Goal: Information Seeking & Learning: Check status

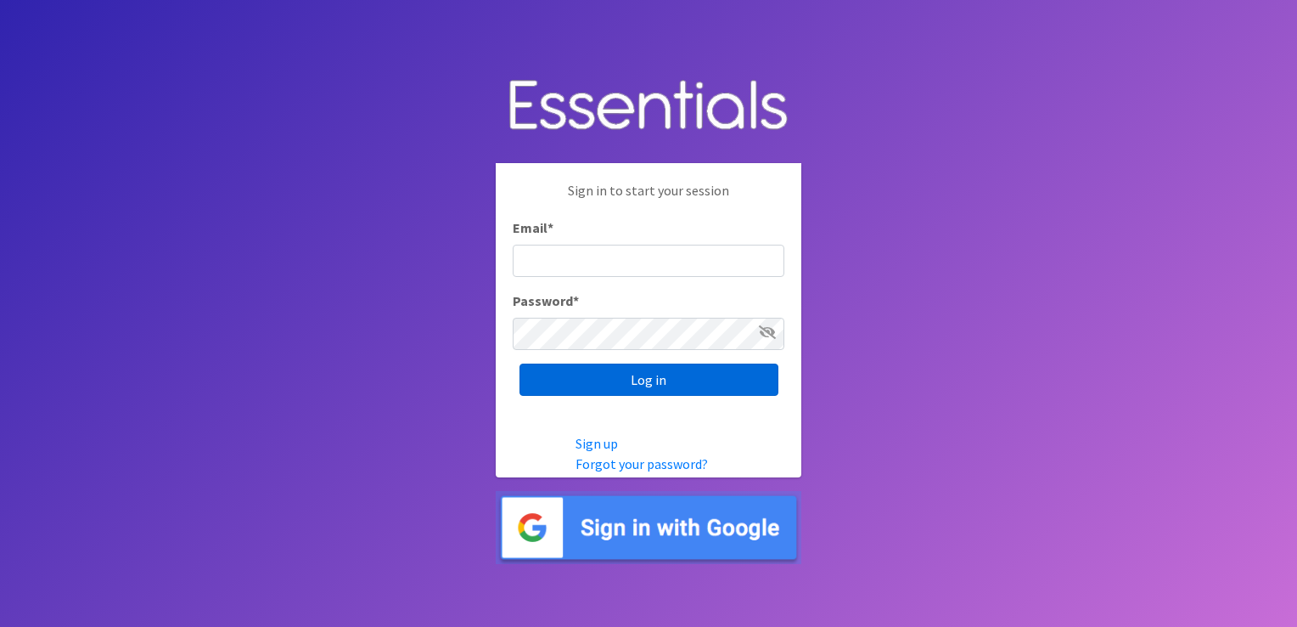
type input "shannon@HeartofOhiodiaperbank.org"
click at [638, 379] on input "Log in" at bounding box center [649, 379] width 259 height 32
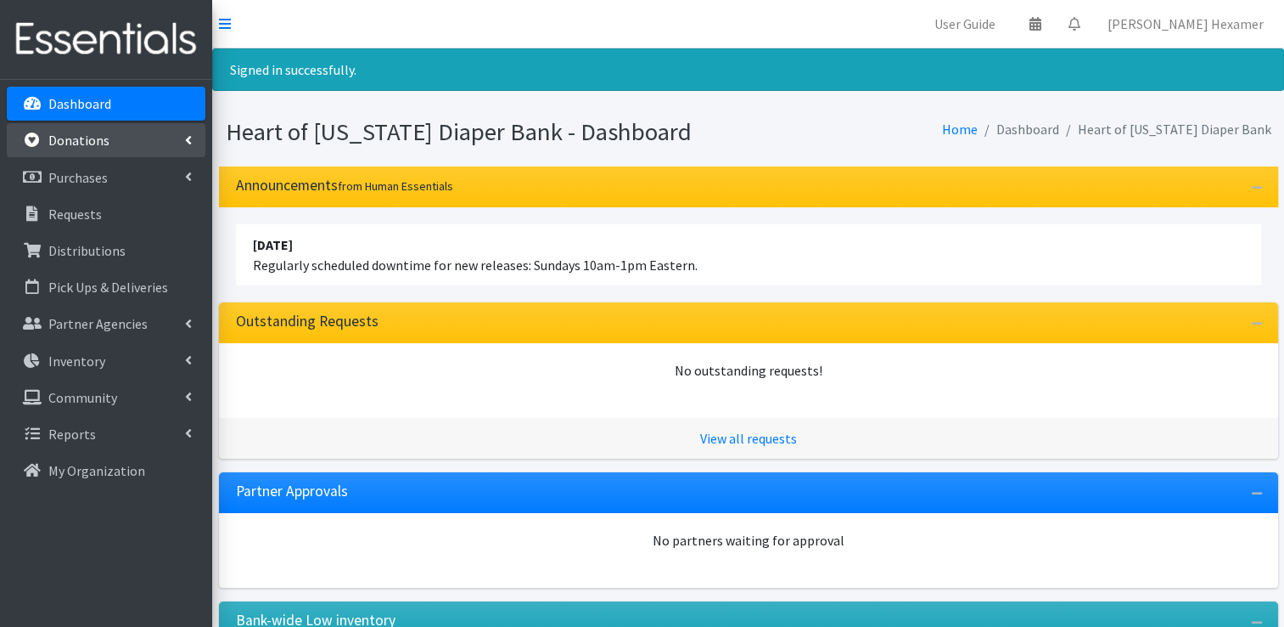
click at [95, 150] on link "Donations" at bounding box center [106, 140] width 199 height 34
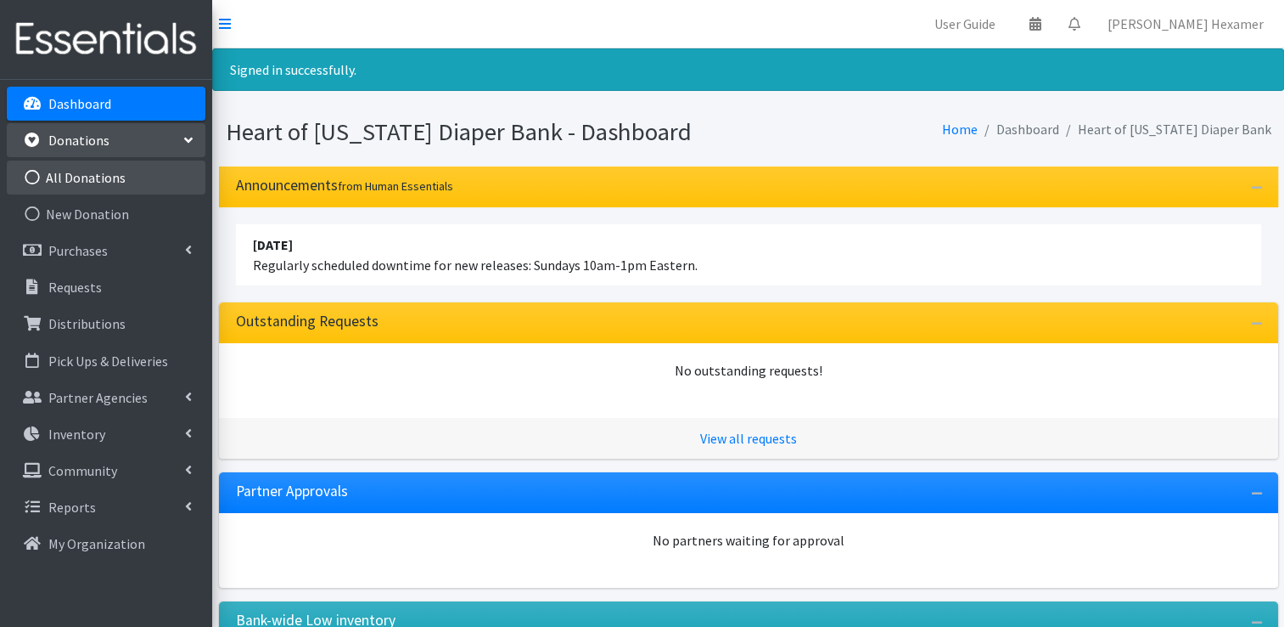
click at [95, 178] on link "All Donations" at bounding box center [106, 177] width 199 height 34
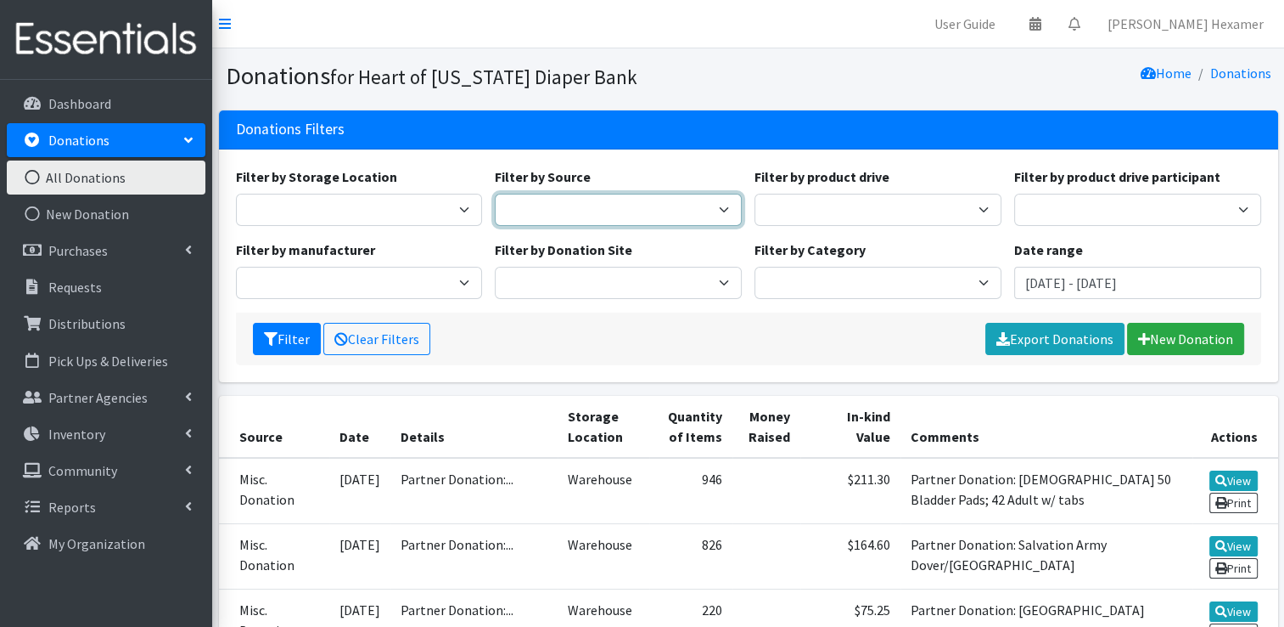
click at [611, 211] on select "Donation Site Manufacturer Misc. Donation Product Drive" at bounding box center [618, 210] width 247 height 32
click at [495, 194] on select "Donation Site Manufacturer Misc. Donation Product Drive" at bounding box center [618, 210] width 247 height 32
click at [613, 205] on select "Donation Site Manufacturer Misc. Donation Product Drive" at bounding box center [618, 210] width 247 height 32
select select "Product Drive"
click at [495, 194] on select "Donation Site Manufacturer Misc. Donation Product Drive" at bounding box center [618, 210] width 247 height 32
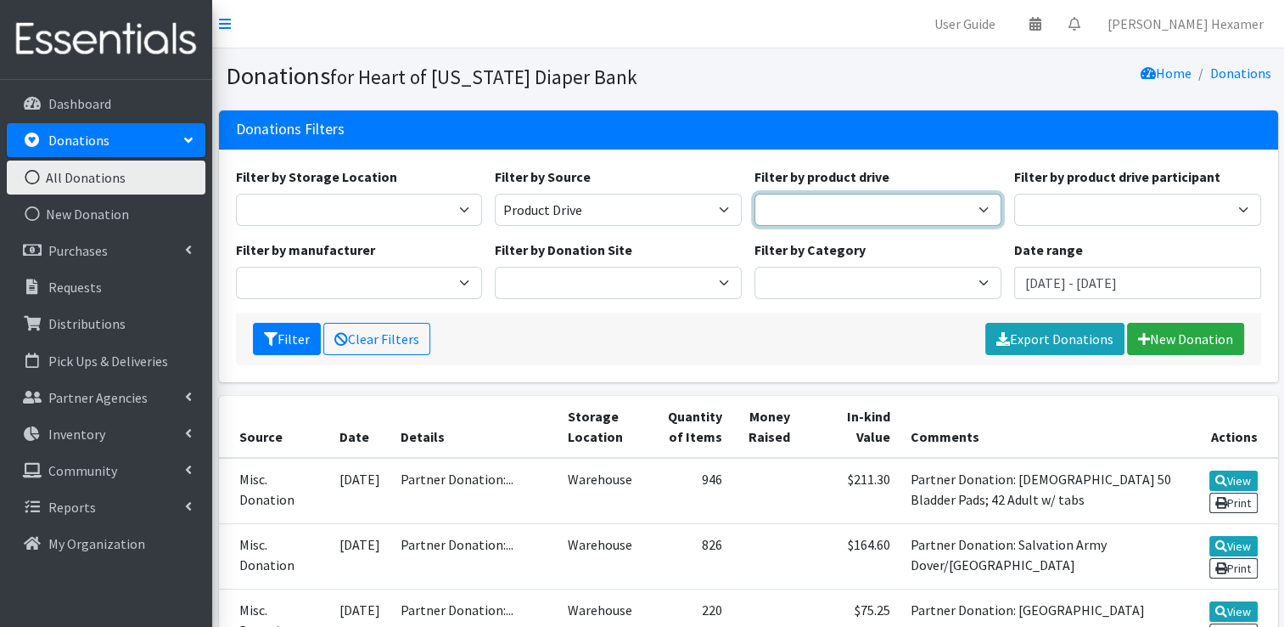
click at [798, 204] on select "2024 Partner Donations 2025 Partner Donations Asbury Church Aultman Diverse Wom…" at bounding box center [878, 210] width 247 height 32
select select "3532"
click at [755, 194] on select "2024 Partner Donations 2025 Partner Donations Asbury Church Aultman Diverse Wom…" at bounding box center [878, 210] width 247 height 32
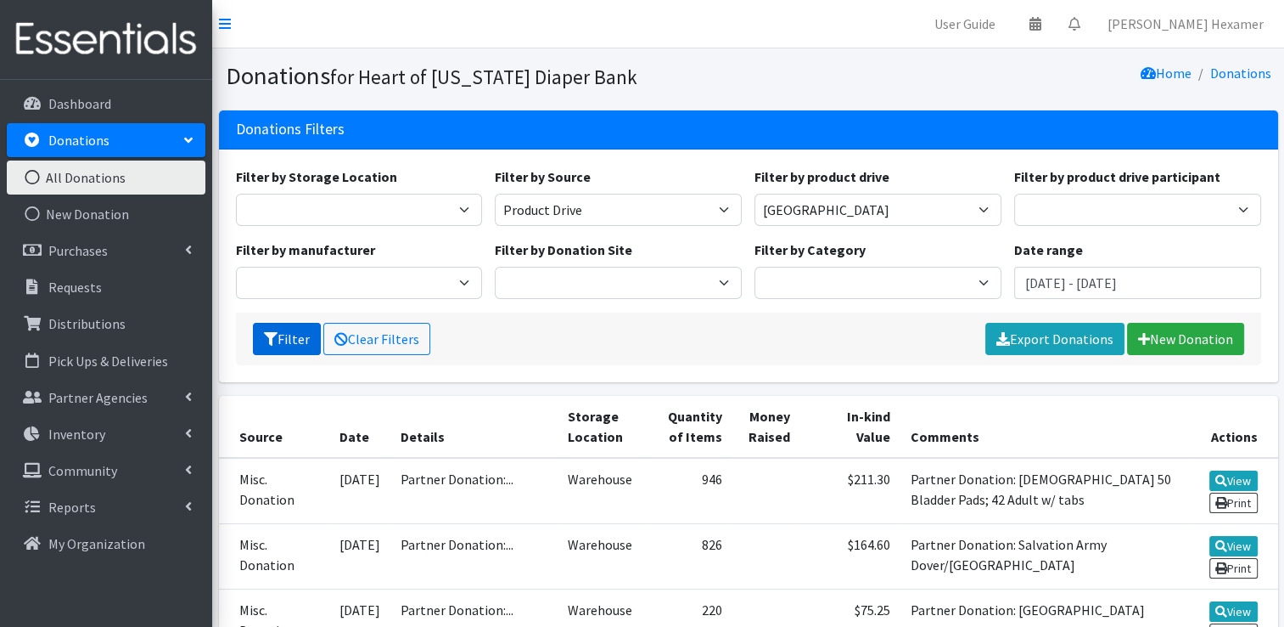
click at [290, 338] on button "Filter" at bounding box center [287, 339] width 68 height 32
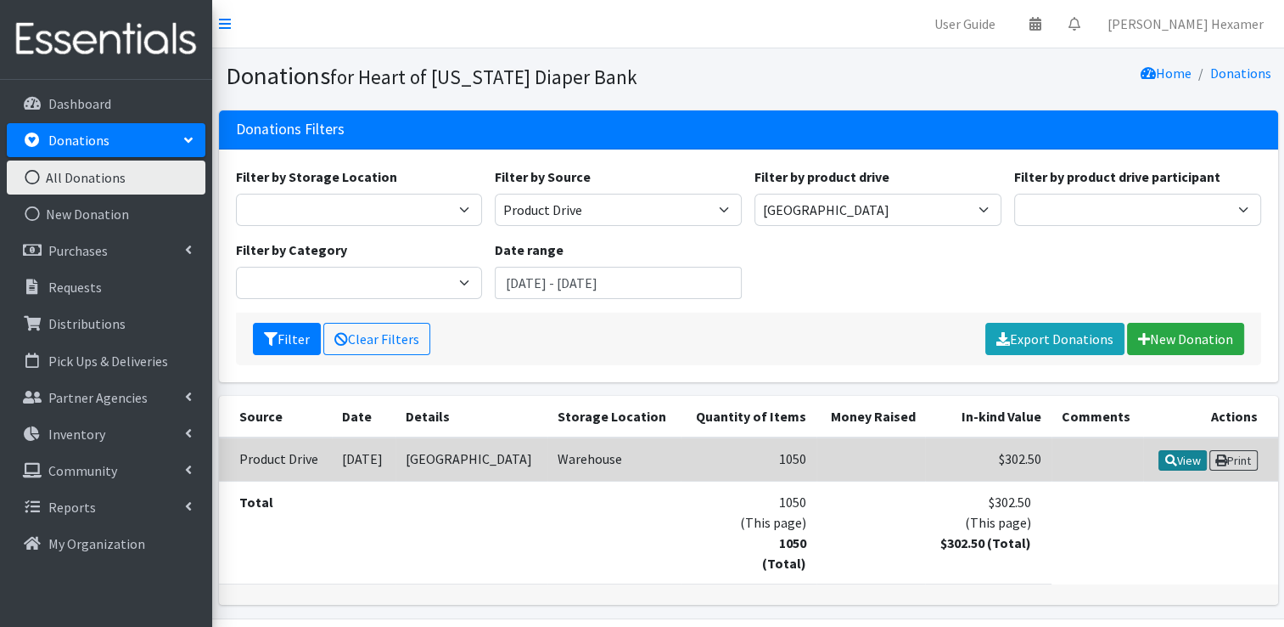
click at [1207, 470] on link "View" at bounding box center [1183, 460] width 48 height 20
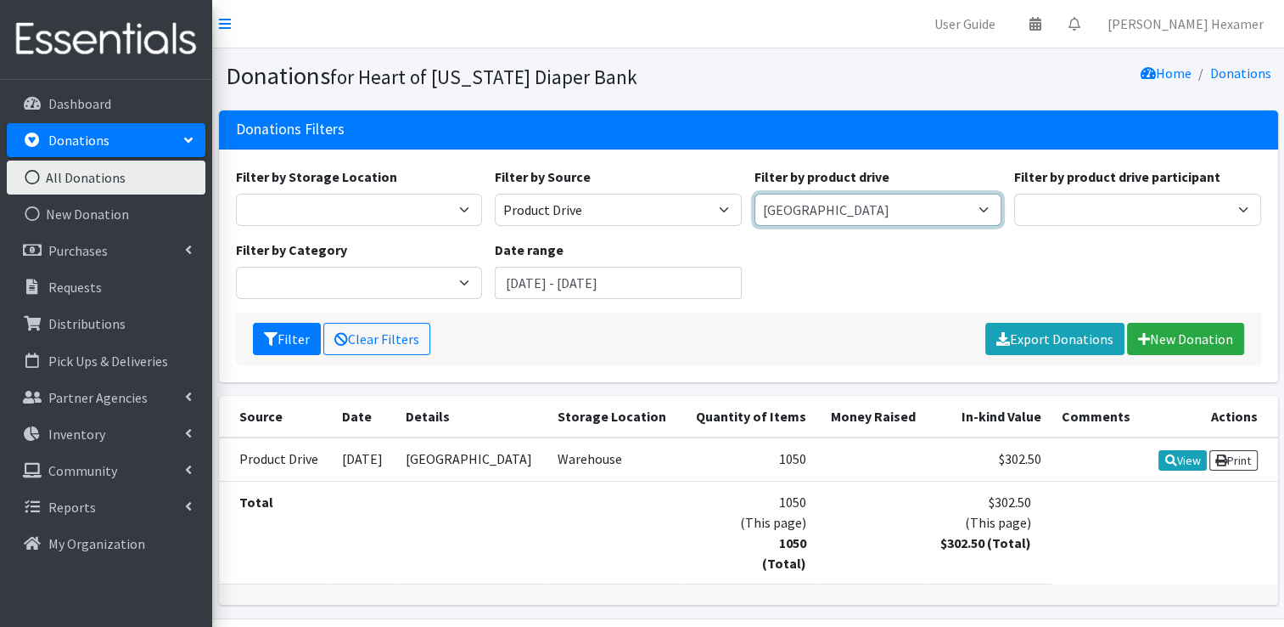
click at [886, 215] on select "2024 Partner Donations 2025 Partner Donations Asbury Church Aultman Diverse Wom…" at bounding box center [878, 210] width 247 height 32
select select
click at [755, 194] on select "2024 Partner Donations 2025 Partner Donations Asbury Church Aultman Diverse Wom…" at bounding box center [878, 210] width 247 height 32
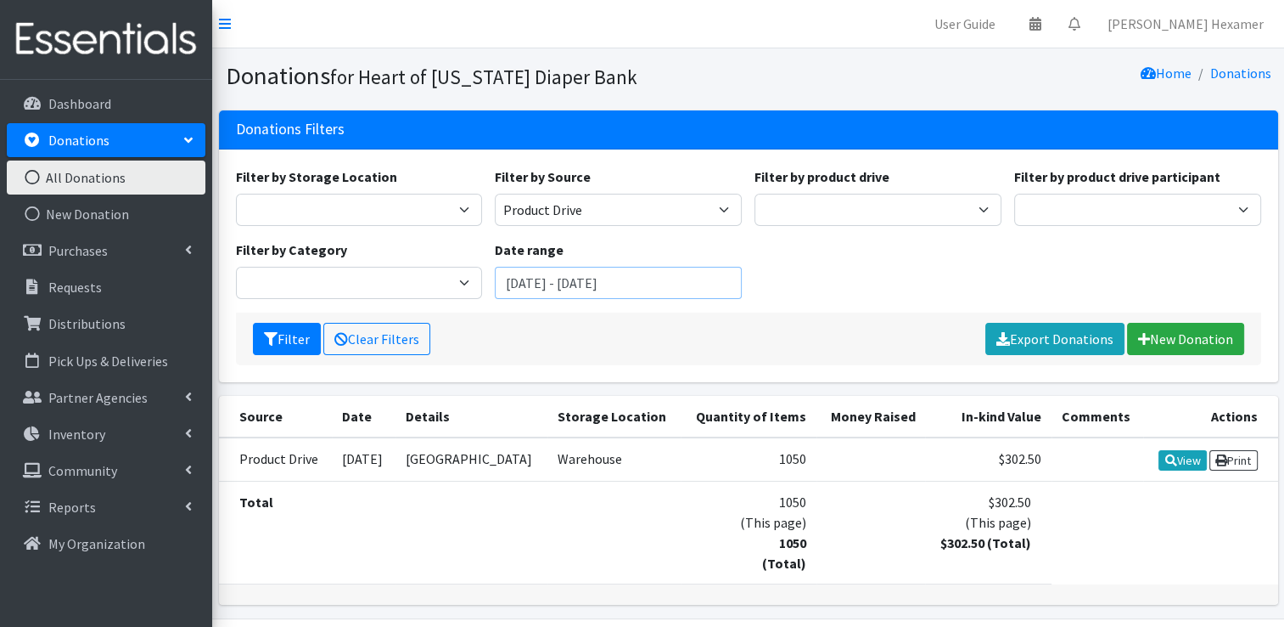
click at [553, 290] on input "[DATE] - [DATE]" at bounding box center [618, 283] width 247 height 32
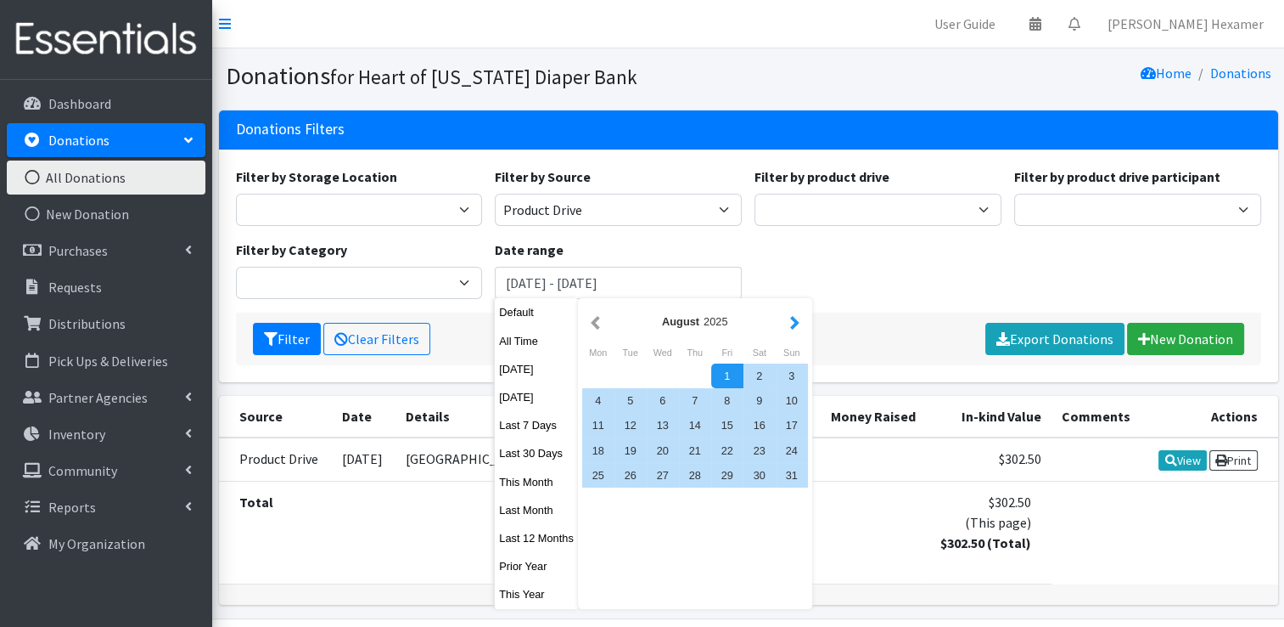
click at [791, 331] on button "button" at bounding box center [795, 321] width 18 height 21
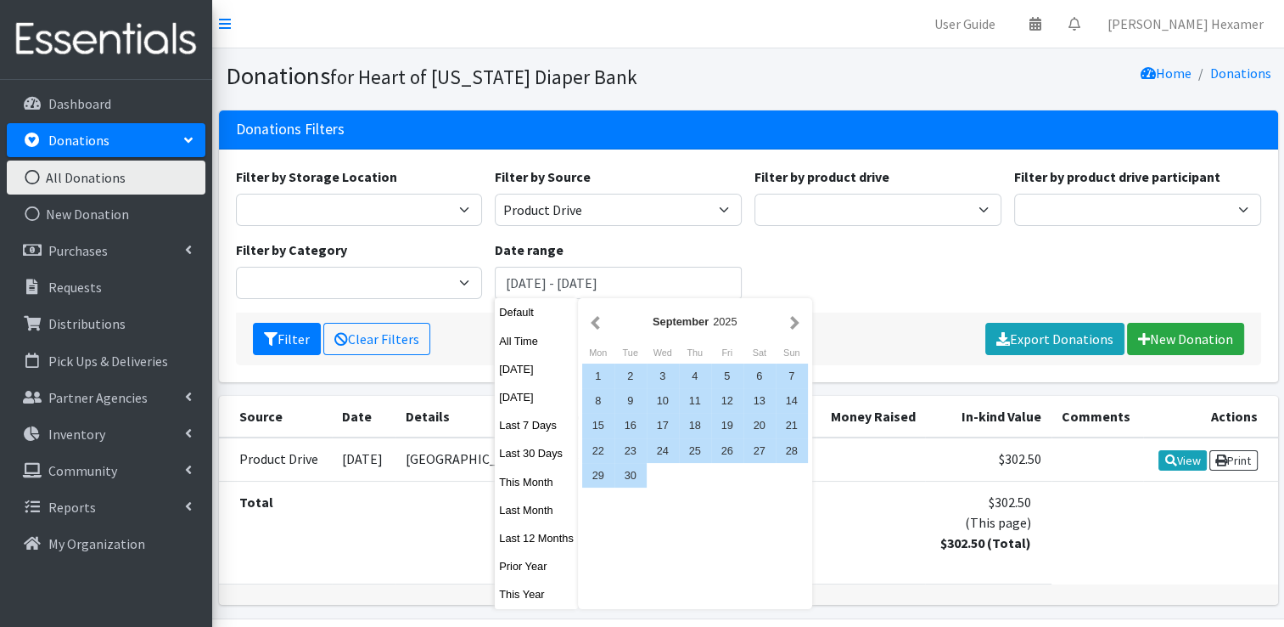
click at [791, 331] on button "button" at bounding box center [795, 321] width 18 height 21
click at [589, 328] on button "button" at bounding box center [596, 321] width 18 height 21
click at [592, 372] on div "1" at bounding box center [598, 375] width 32 height 25
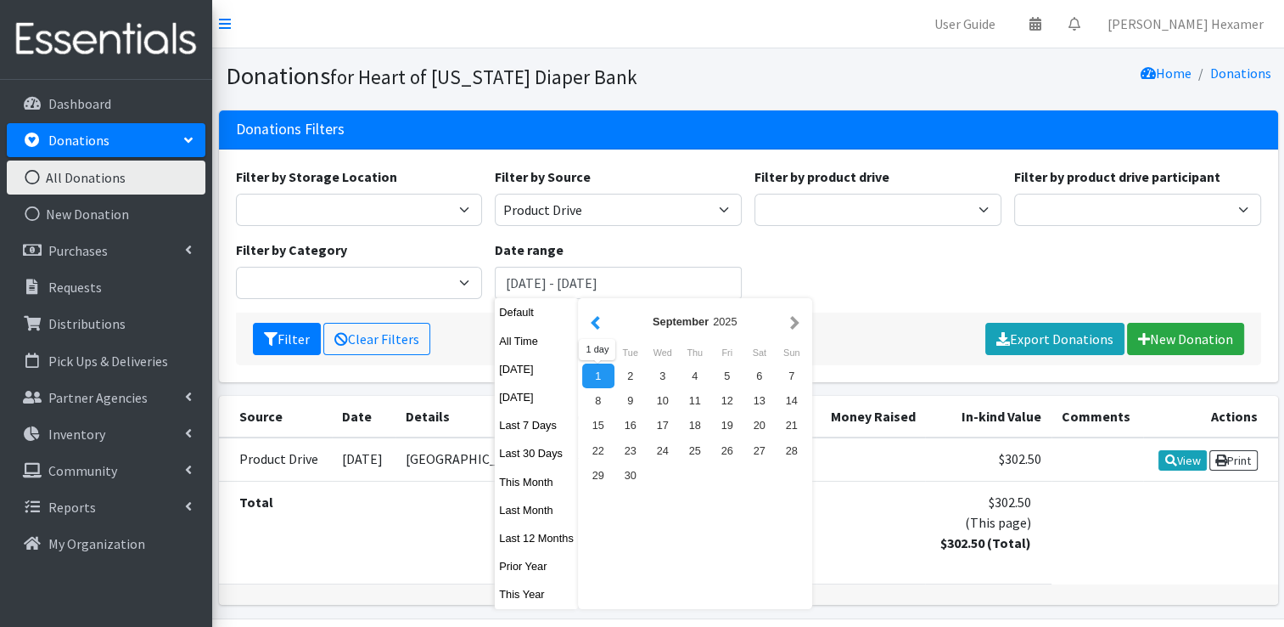
click at [593, 326] on button "button" at bounding box center [596, 321] width 18 height 21
click at [795, 328] on button "button" at bounding box center [795, 321] width 18 height 21
click at [589, 326] on button "button" at bounding box center [596, 321] width 18 height 21
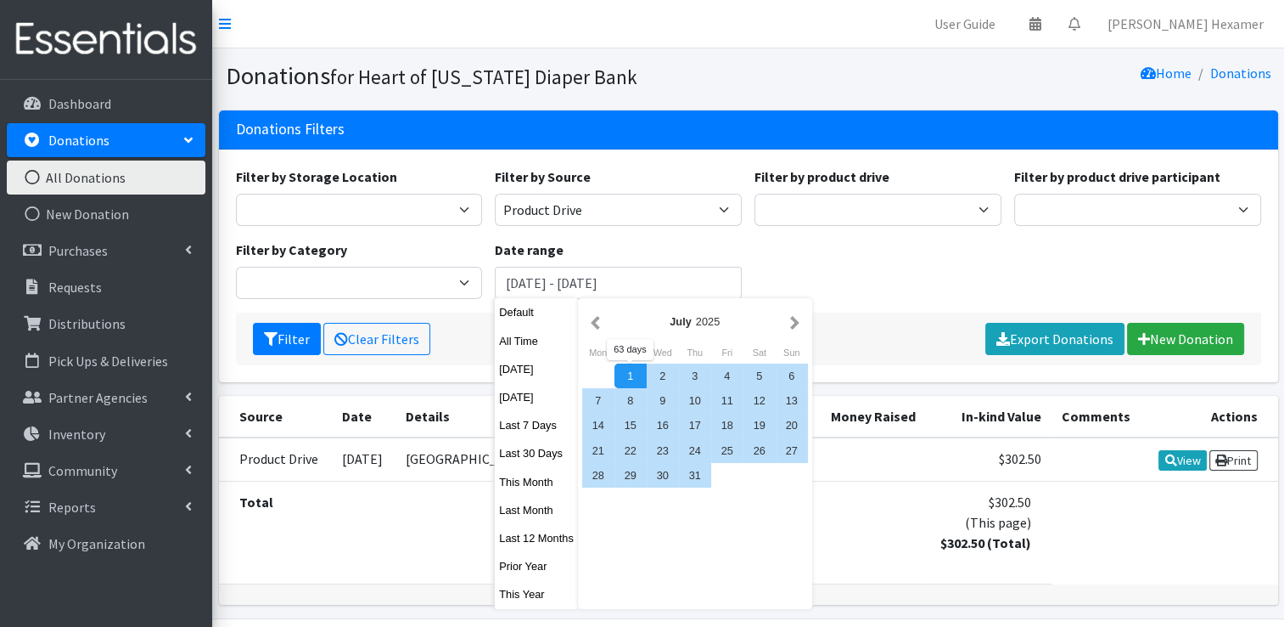
click at [623, 379] on div "1" at bounding box center [631, 375] width 32 height 25
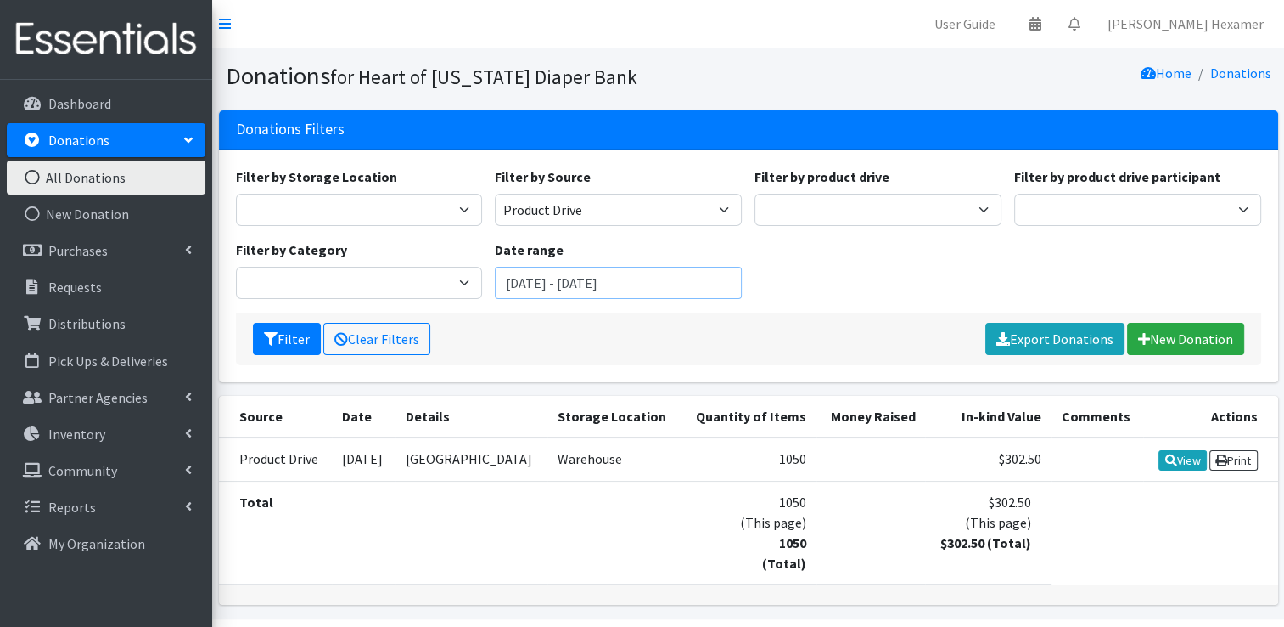
click at [638, 284] on input "July 1, 2025 - September 1, 2025" at bounding box center [618, 283] width 247 height 32
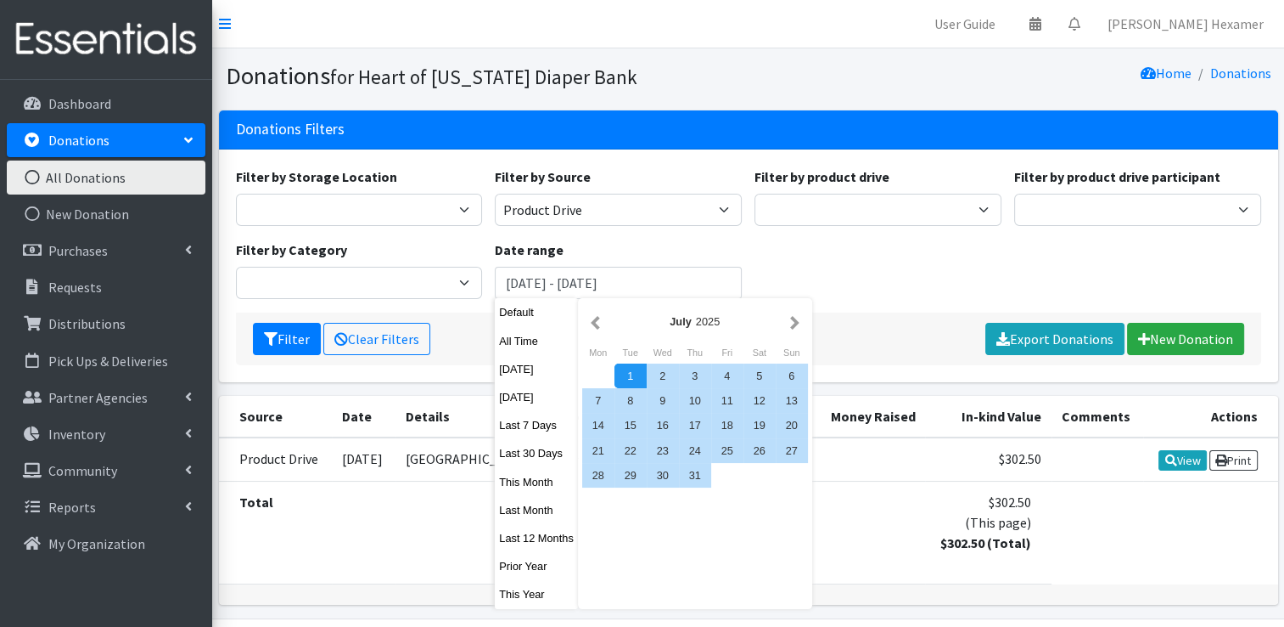
click at [635, 378] on div "1" at bounding box center [631, 375] width 32 height 25
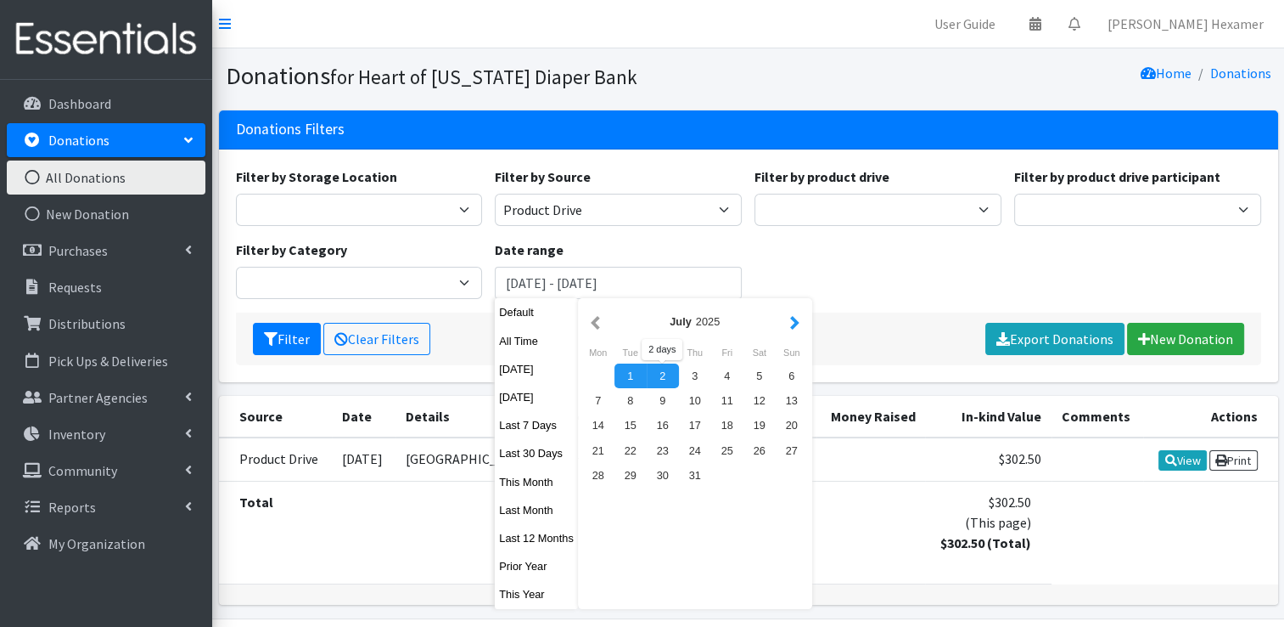
click at [798, 323] on button "button" at bounding box center [795, 321] width 18 height 21
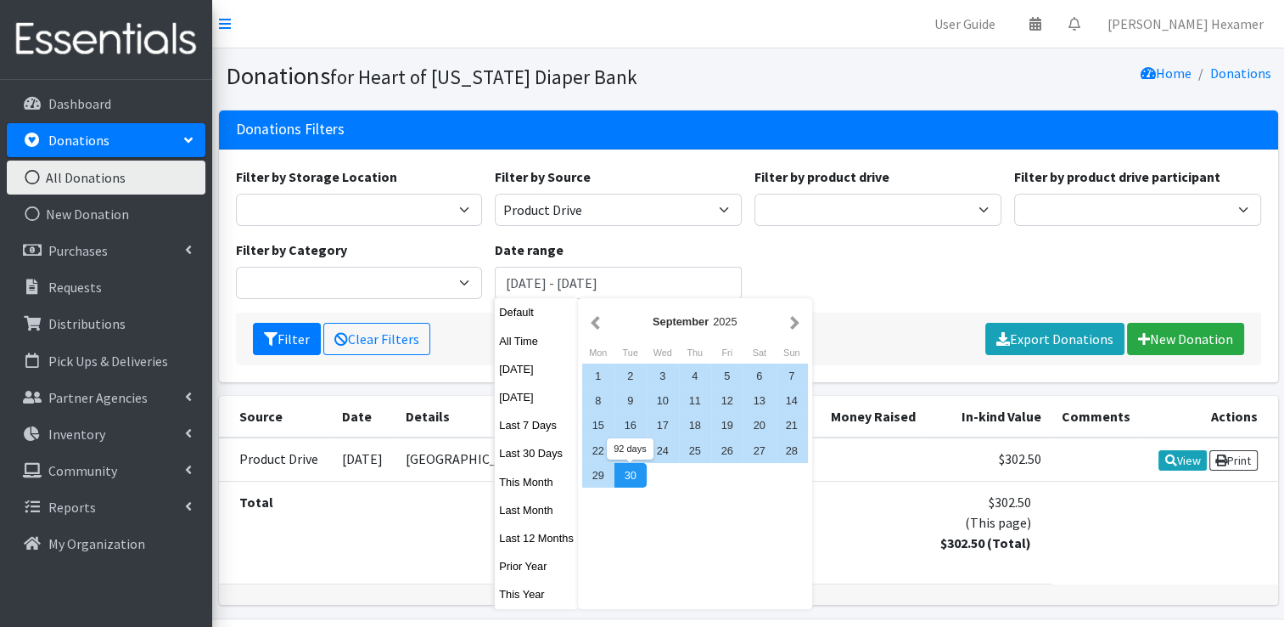
click at [628, 475] on div "30" at bounding box center [631, 475] width 32 height 25
type input "July 1, 2025 - September 30, 2025"
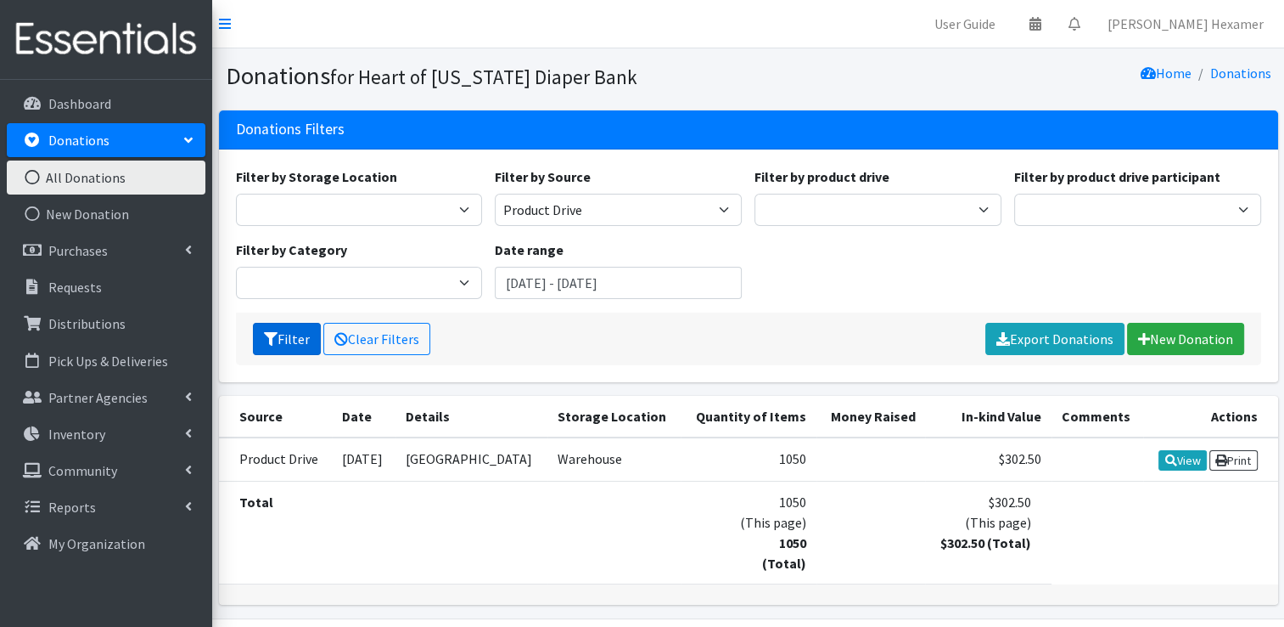
click at [306, 336] on button "Filter" at bounding box center [287, 339] width 68 height 32
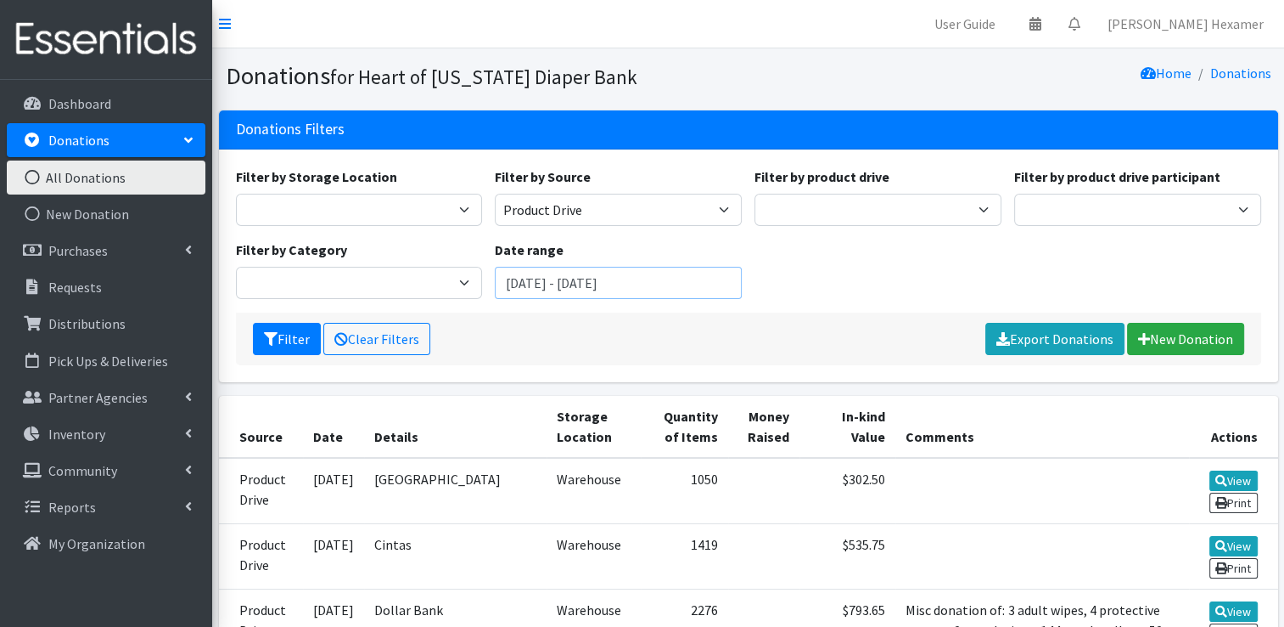
click at [601, 283] on input "[DATE] - [DATE]" at bounding box center [618, 283] width 247 height 32
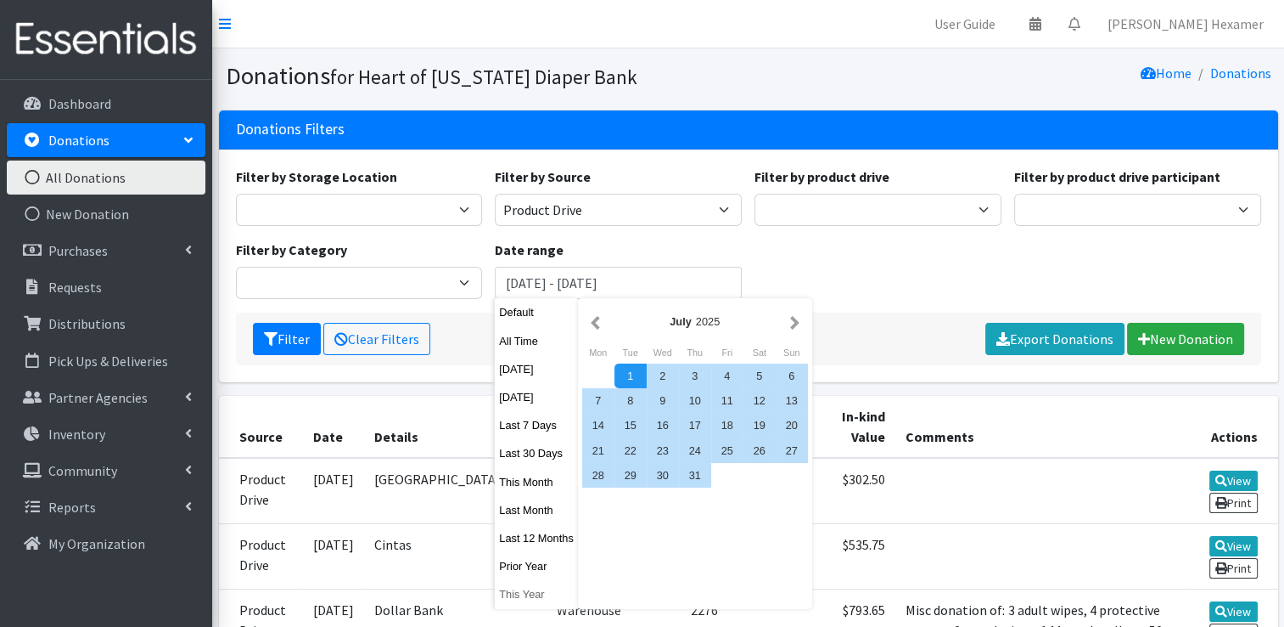
click at [526, 589] on button "This Year" at bounding box center [536, 594] width 83 height 25
type input "January 1, 2025 - December 31, 2025"
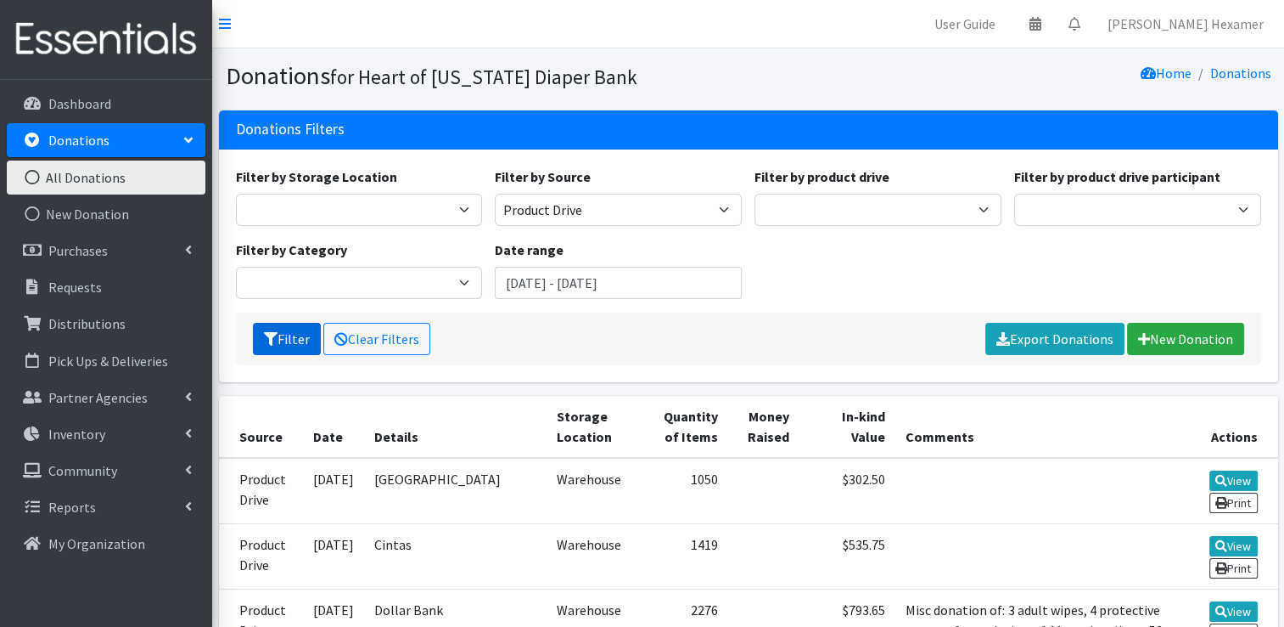
click at [315, 345] on button "Filter" at bounding box center [287, 339] width 68 height 32
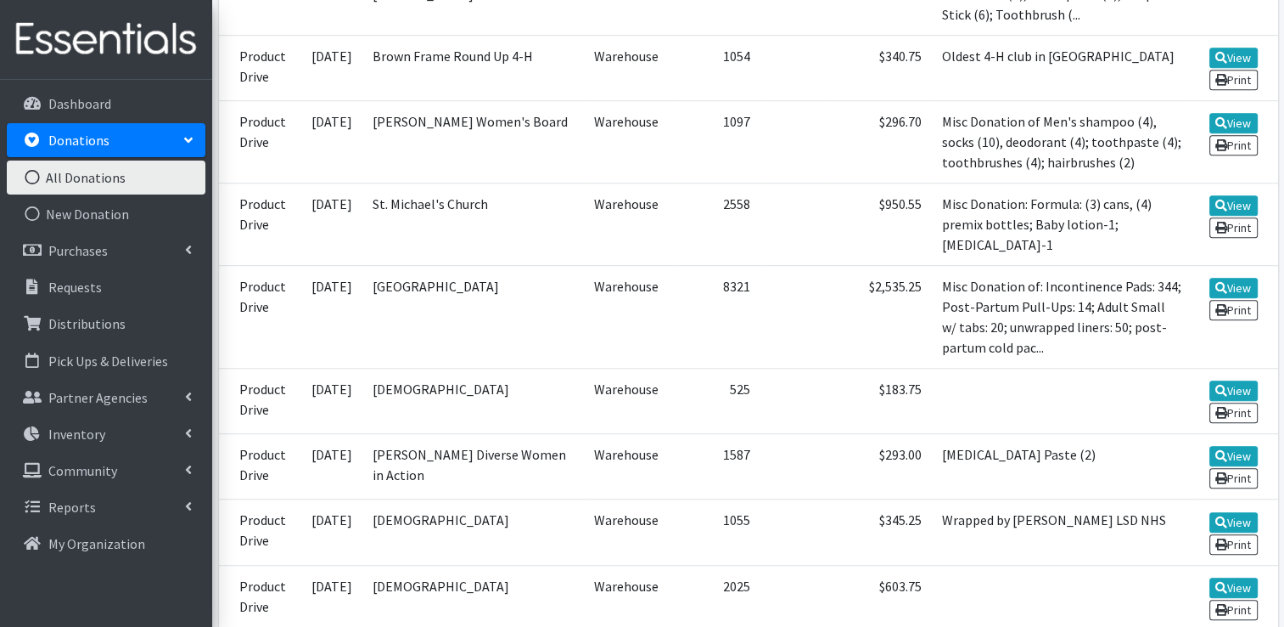
scroll to position [1324, 0]
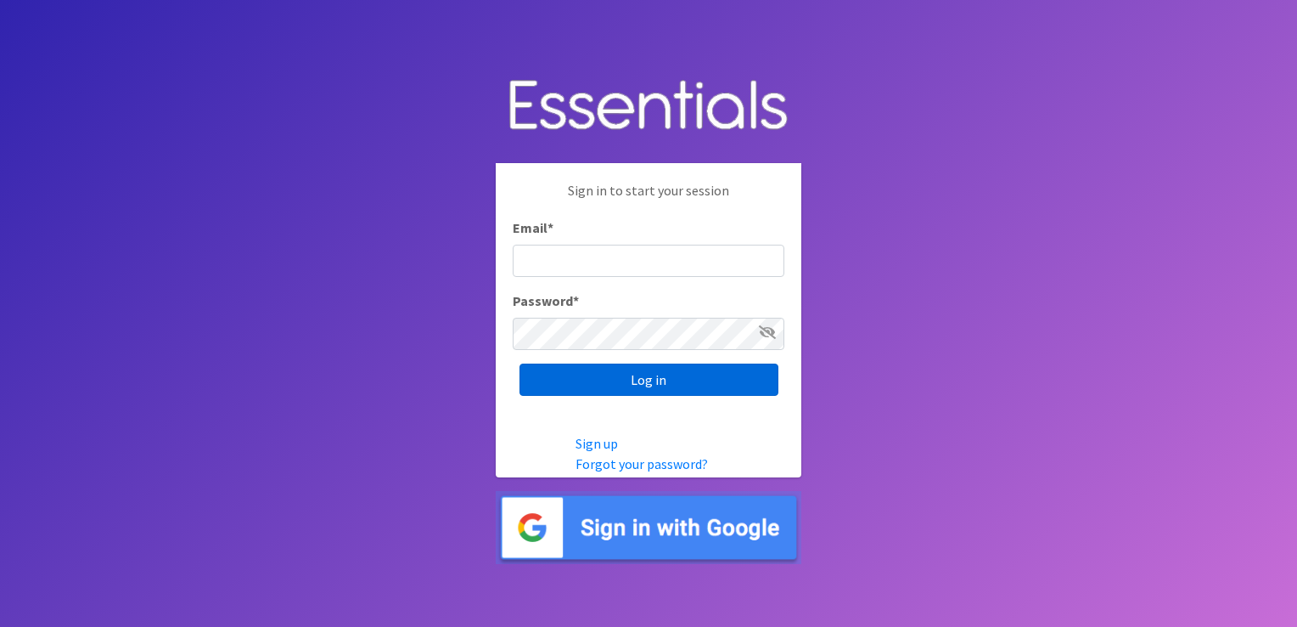
type input "[PERSON_NAME][EMAIL_ADDRESS][DOMAIN_NAME]"
click at [676, 385] on input "Log in" at bounding box center [649, 379] width 259 height 32
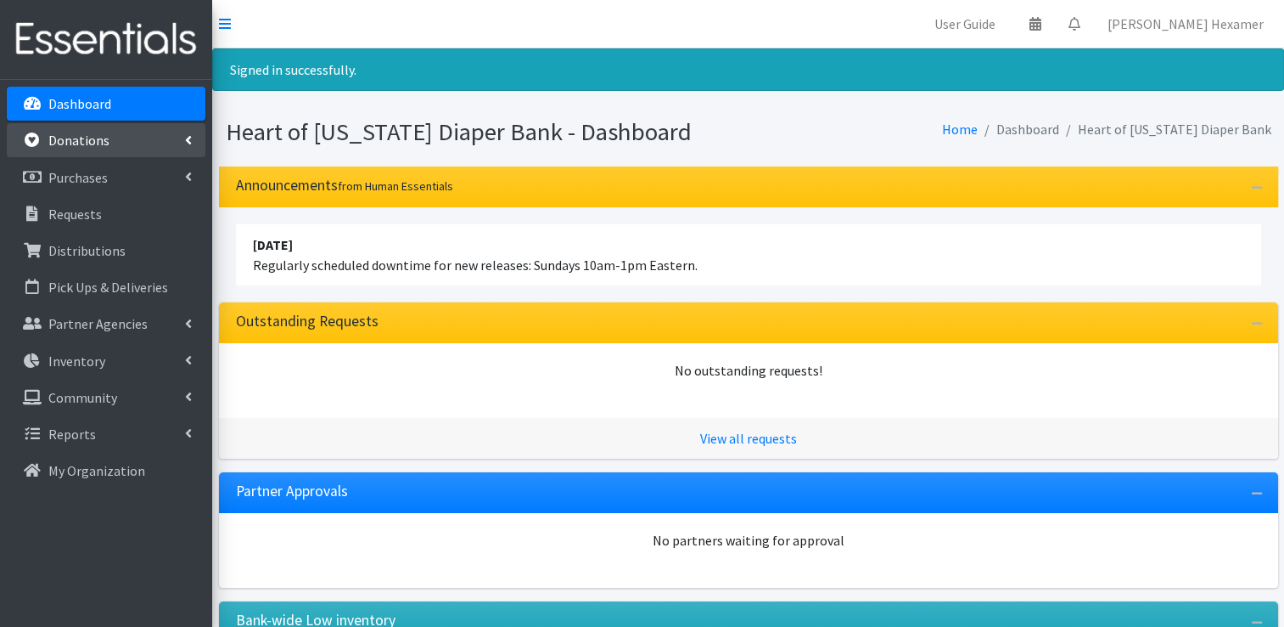
click at [75, 144] on p "Donations" at bounding box center [78, 140] width 61 height 17
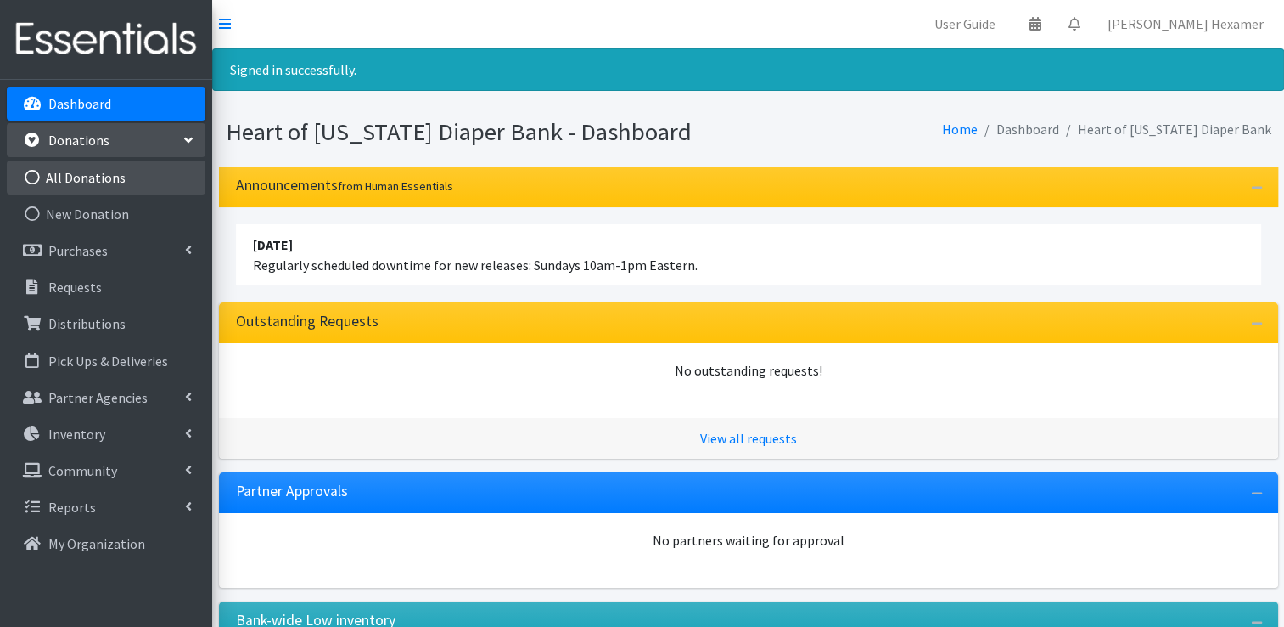
click at [89, 183] on link "All Donations" at bounding box center [106, 177] width 199 height 34
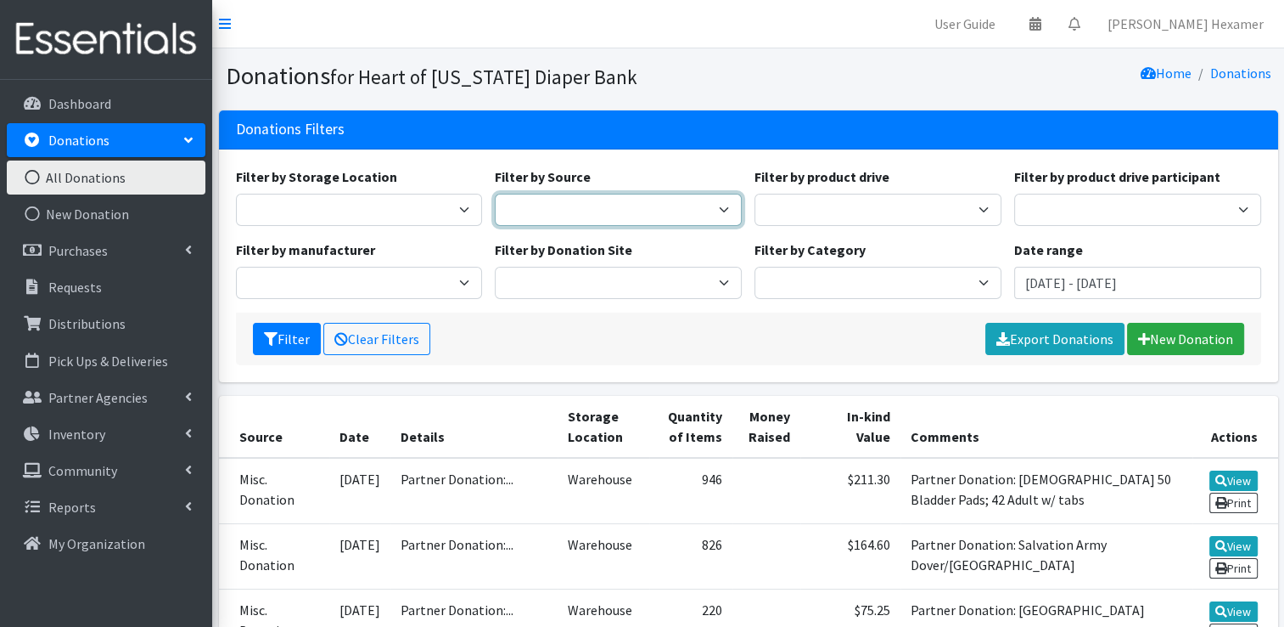
click at [576, 203] on select "Donation Site Manufacturer Misc. Donation Product Drive" at bounding box center [618, 210] width 247 height 32
select select "Product Drive"
click at [495, 194] on select "Donation Site Manufacturer Misc. Donation Product Drive" at bounding box center [618, 210] width 247 height 32
click at [773, 226] on div "Filter by Storage Location Warehouse Filter by Source Donation Site Manufacture…" at bounding box center [748, 239] width 1038 height 146
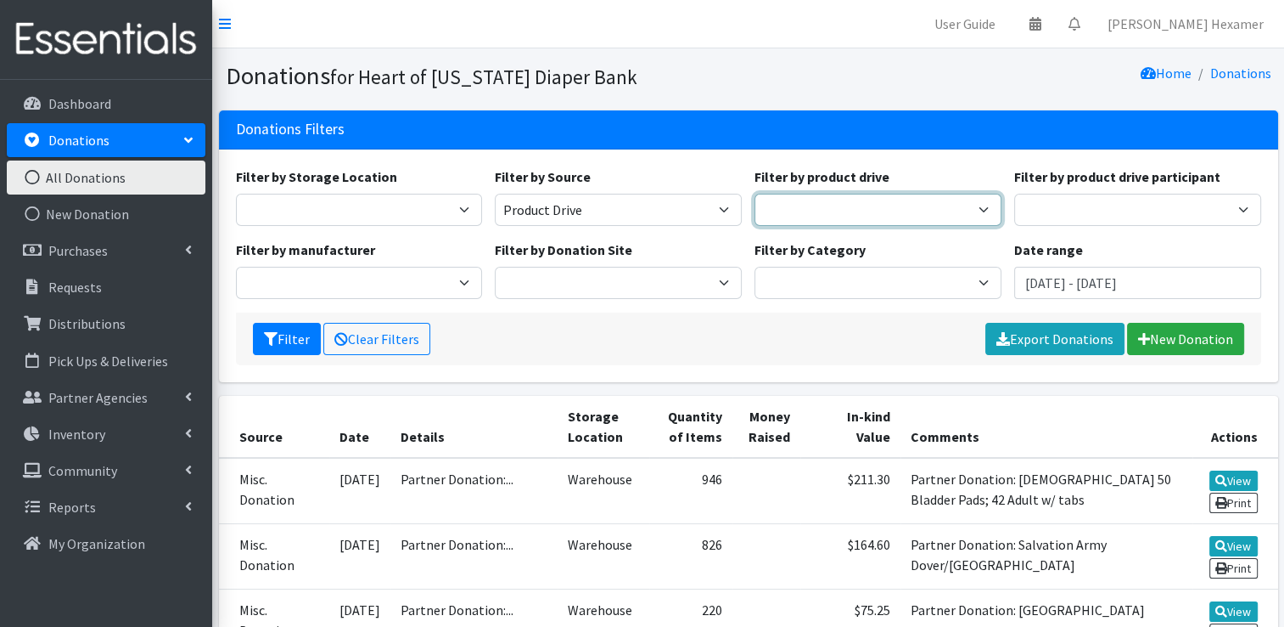
click at [786, 216] on select "2024 Partner Donations 2025 Partner Donations Asbury Church Aultman Diverse Wom…" at bounding box center [878, 210] width 247 height 32
select select "3532"
click at [755, 194] on select "2024 Partner Donations 2025 Partner Donations Asbury Church Aultman Diverse Wom…" at bounding box center [878, 210] width 247 height 32
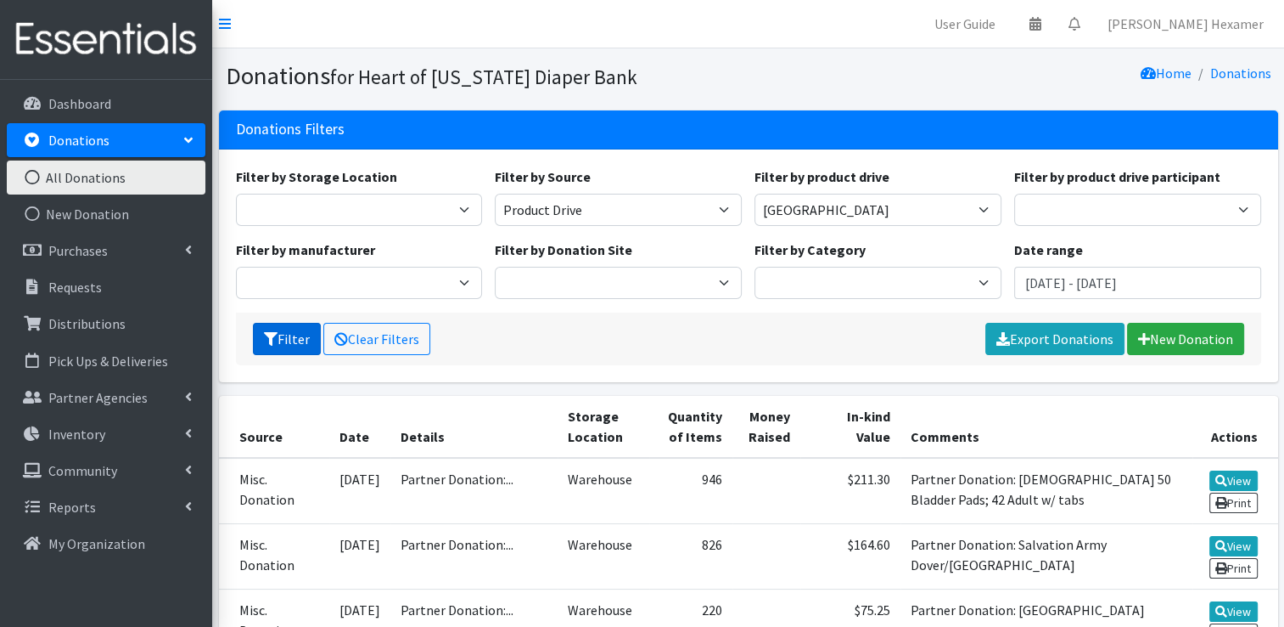
click at [289, 339] on button "Filter" at bounding box center [287, 339] width 68 height 32
